Goal: Task Accomplishment & Management: Manage account settings

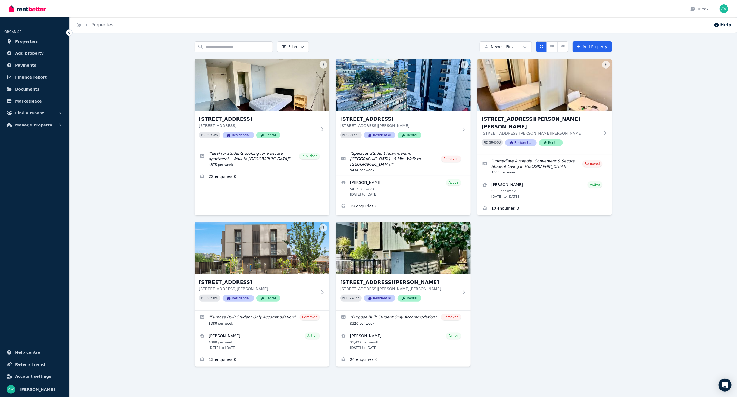
click at [562, 244] on div "203/60 Waverley Rd, Malvern East 203/60 Waverley Rd, Malvern East VIC 3145 PID …" at bounding box center [402, 212] width 417 height 307
click at [318, 131] on div "203/60 Waverley Rd, Malvern East 203/60 Waverley Rd, Malvern East VIC 3145 PID …" at bounding box center [261, 129] width 135 height 36
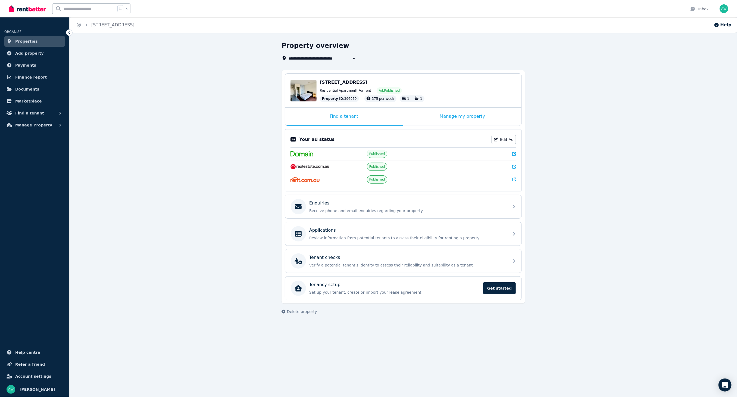
drag, startPoint x: 438, startPoint y: 115, endPoint x: 435, endPoint y: 117, distance: 3.5
click at [438, 115] on div "Manage my property" at bounding box center [462, 117] width 118 height 18
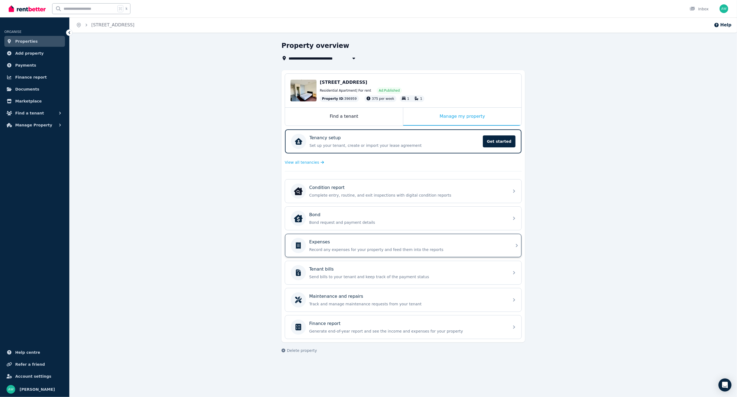
click at [344, 247] on p "Record any expenses for your property and feed them into the reports" at bounding box center [407, 249] width 197 height 5
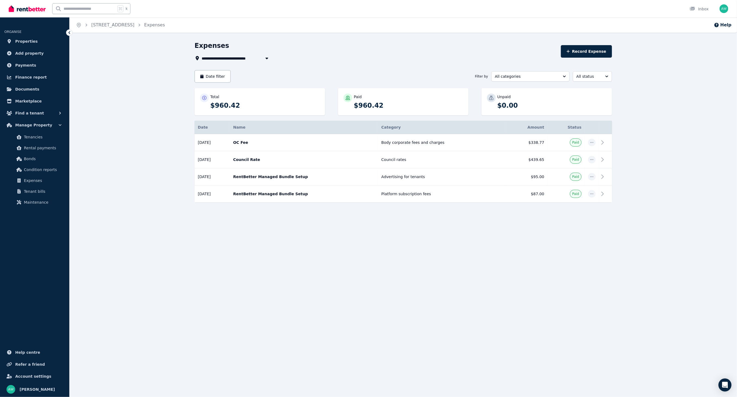
click at [38, 10] on img at bounding box center [27, 9] width 37 height 8
